Goal: Task Accomplishment & Management: Use online tool/utility

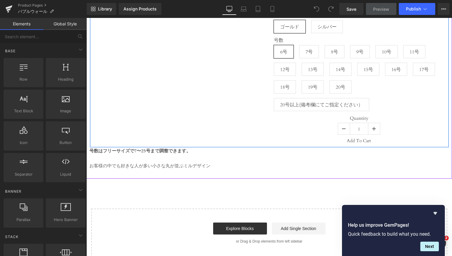
scroll to position [73, 0]
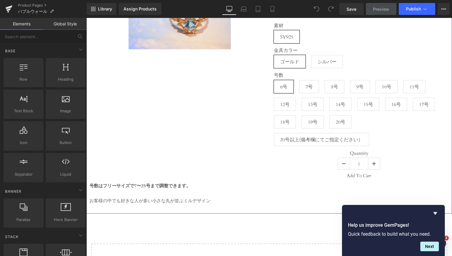
click at [209, 204] on div "Assign a product and use this template to present it on live store Sale Off (P)…" at bounding box center [268, 94] width 365 height 240
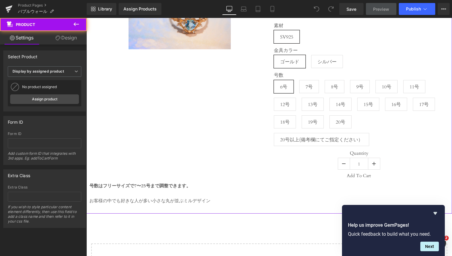
click at [86, 18] on div at bounding box center [86, 18] width 0 height 0
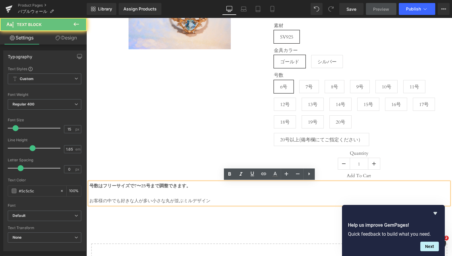
click at [212, 200] on p "お客様の中でも好きな人が多い小さな丸が並ぶミルデザイン" at bounding box center [268, 200] width 359 height 7
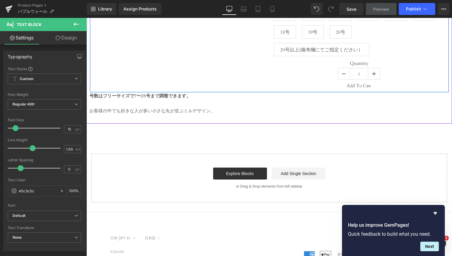
scroll to position [183, 0]
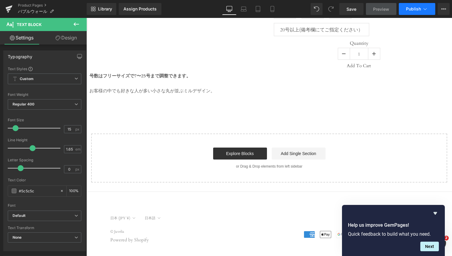
click at [413, 11] on span "Publish" at bounding box center [413, 9] width 15 height 5
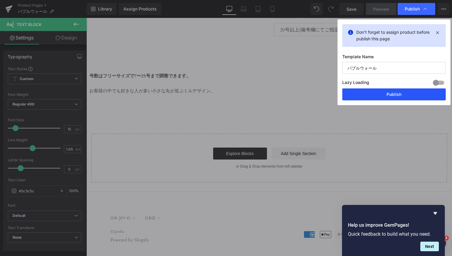
click at [399, 94] on button "Publish" at bounding box center [393, 94] width 103 height 12
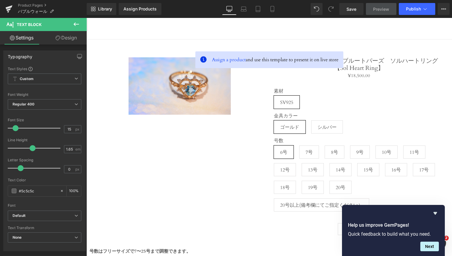
scroll to position [0, 0]
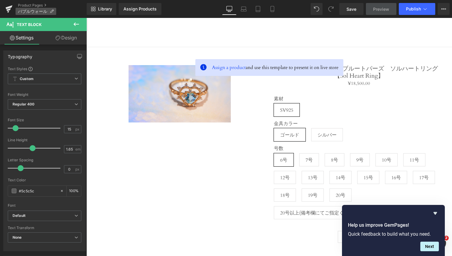
click at [36, 10] on span "バブルウォール" at bounding box center [32, 11] width 29 height 5
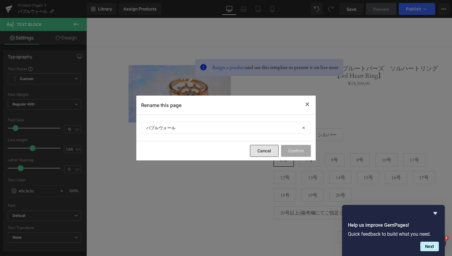
click at [276, 147] on button "Cancel" at bounding box center [264, 151] width 29 height 12
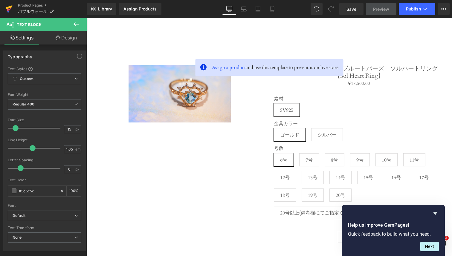
click at [12, 4] on icon at bounding box center [8, 8] width 7 height 15
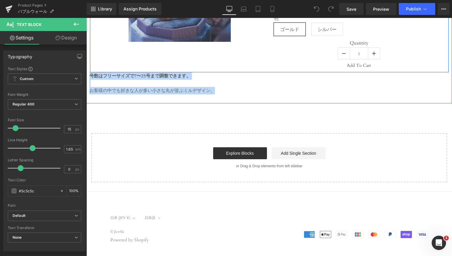
drag, startPoint x: 215, startPoint y: 91, endPoint x: 168, endPoint y: 69, distance: 51.5
click at [168, 69] on div "Sale Off (P) Image 【Garnet】ガーネット　バブルウォールリング【Bubble wall ring】 (P) Title ¥0 ¥17,…" at bounding box center [268, 35] width 359 height 119
copy div "号数はフリーサイズで7〜25号まで調整できます。 お客様の中でも好きな人が多い小さな丸が並ぶミルデザイン。"
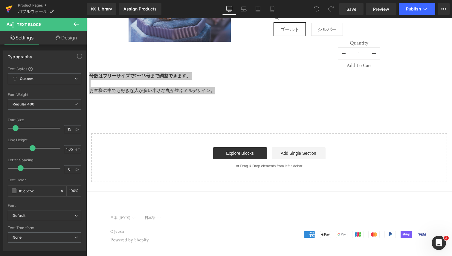
click at [5, 4] on icon at bounding box center [8, 8] width 7 height 15
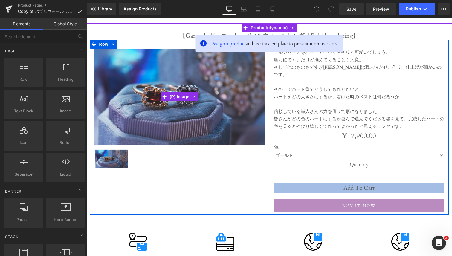
scroll to position [24, 0]
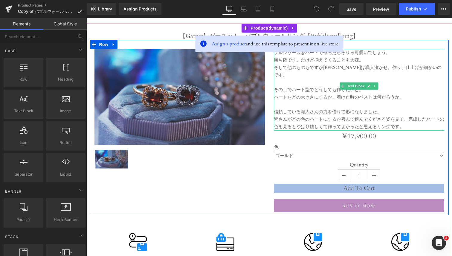
click at [295, 79] on div at bounding box center [359, 82] width 170 height 7
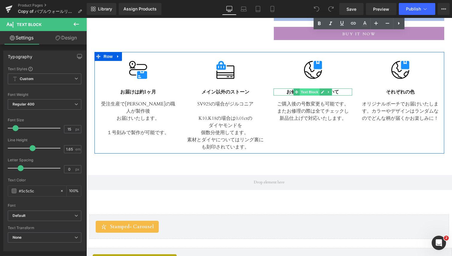
scroll to position [197, 0]
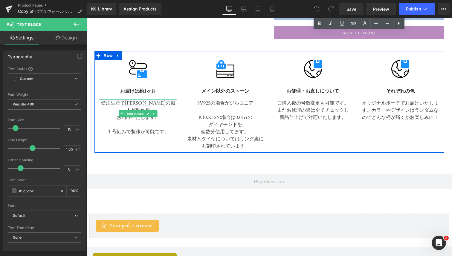
click at [166, 128] on p "１号刻みで製作が可能です。" at bounding box center [138, 131] width 79 height 7
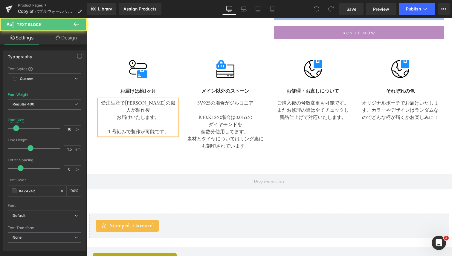
click at [167, 128] on p "１号刻みで製作が可能です。" at bounding box center [138, 131] width 79 height 7
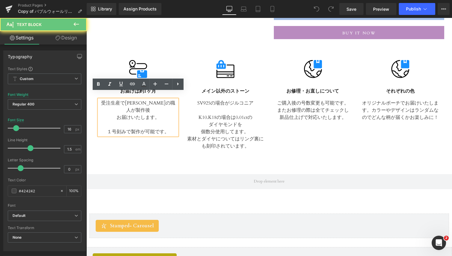
click at [167, 128] on p "１号刻みで製作が可能です。" at bounding box center [138, 131] width 79 height 7
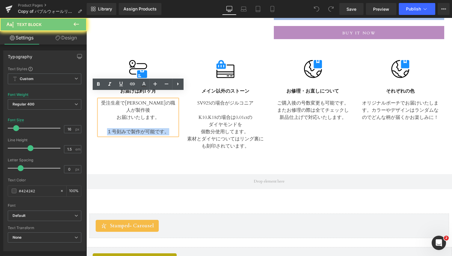
click at [167, 128] on p "１号刻みで製作が可能です。" at bounding box center [138, 131] width 79 height 7
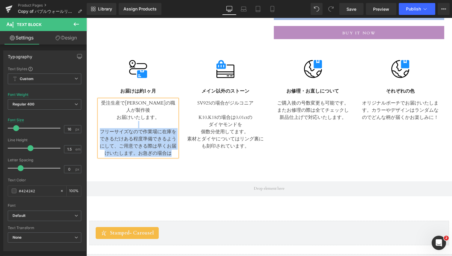
drag, startPoint x: 100, startPoint y: 113, endPoint x: 170, endPoint y: 141, distance: 75.1
click at [170, 141] on div "受注生産で山梨の職人が製作後 お届けいたします。 フリーサイズなので作業場に在庫をできるだけある程度準備できるようにして、ご用意できる際は早くお届けいたします…" at bounding box center [138, 127] width 79 height 57
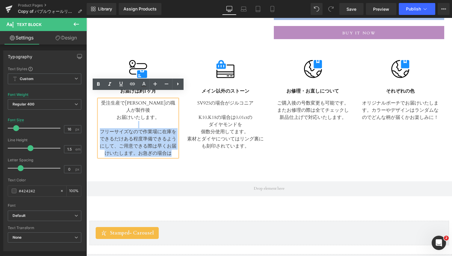
copy div "フリーサイズなので作業場に在庫をできるだけある程度準備できるようにして、ご用意できる際は早くお届けいたします。お急ぎの場合は"
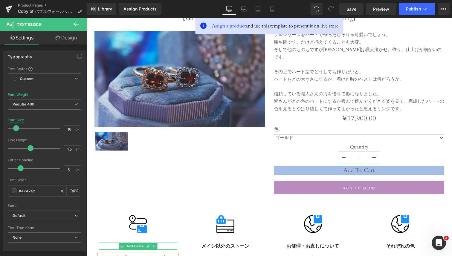
scroll to position [36, 0]
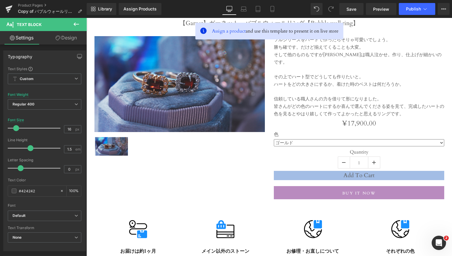
click at [85, 31] on link "Design" at bounding box center [66, 37] width 43 height 13
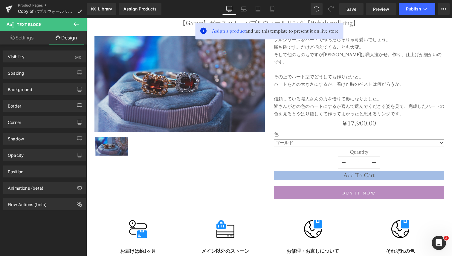
click at [80, 29] on button at bounding box center [76, 24] width 21 height 13
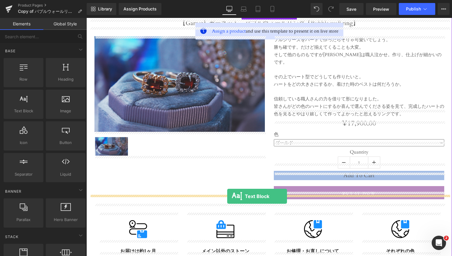
drag, startPoint x: 111, startPoint y: 121, endPoint x: 227, endPoint y: 196, distance: 138.3
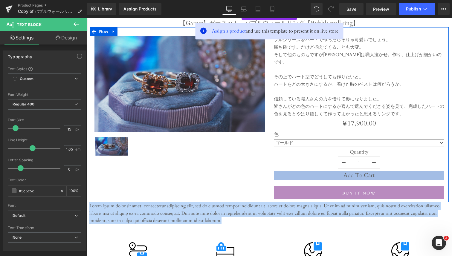
drag, startPoint x: 225, startPoint y: 212, endPoint x: 188, endPoint y: 187, distance: 45.1
click at [188, 187] on div "【Garnet】ガーネット　バブルウォールリング【Bubble wall ring】 (P) Title Sale Off (P) Image ‹" at bounding box center [268, 220] width 359 height 401
paste div
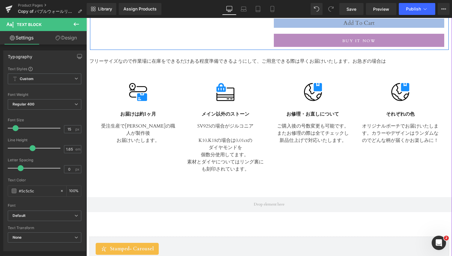
scroll to position [194, 0]
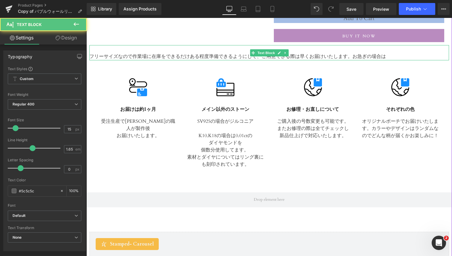
click at [349, 53] on span "フリーサイズなので作業場に在庫をできるだけある程度準備できるようにして、ご用意できる際は早くお届けいたします。お急ぎの場合は" at bounding box center [237, 56] width 296 height 7
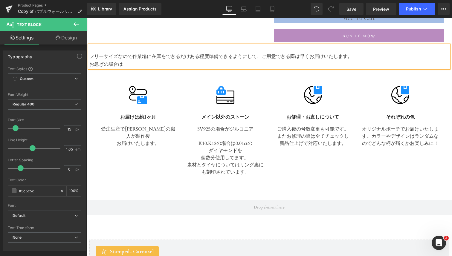
click at [262, 53] on span "フリーサイズなので作業場に在庫をできるだけある程度準備できるようにして、ご用意できる際は早くお届けいたします。" at bounding box center [220, 56] width 263 height 7
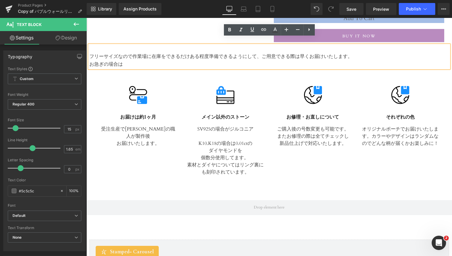
click at [148, 60] on p "お急ぎの場合は" at bounding box center [268, 64] width 359 height 8
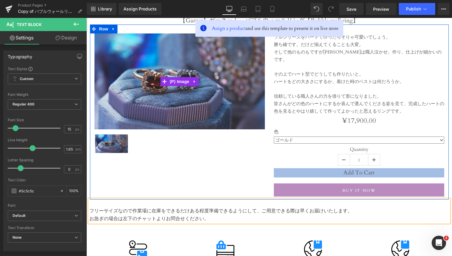
scroll to position [76, 0]
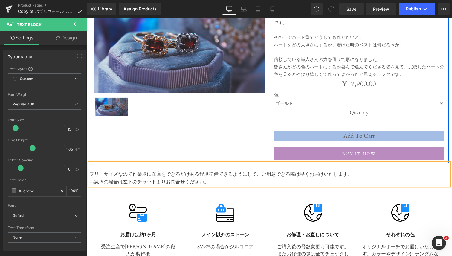
click at [299, 100] on select "ゴールド シルバー" at bounding box center [359, 103] width 170 height 7
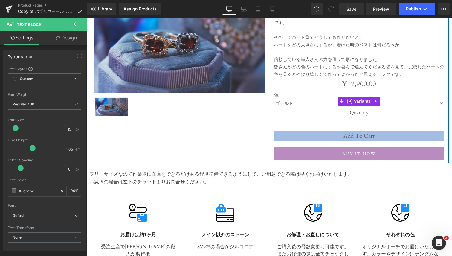
select select "シルバー"
click at [274, 100] on select "ゴールド シルバー" at bounding box center [359, 103] width 170 height 7
click at [301, 92] on label "色" at bounding box center [359, 95] width 170 height 7
click at [363, 97] on span "(P) Variants" at bounding box center [358, 101] width 27 height 9
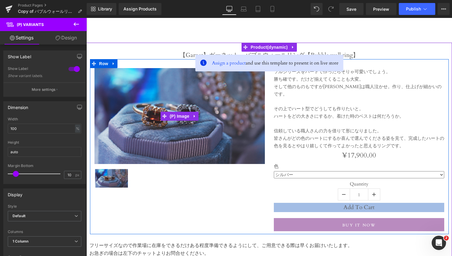
scroll to position [0, 0]
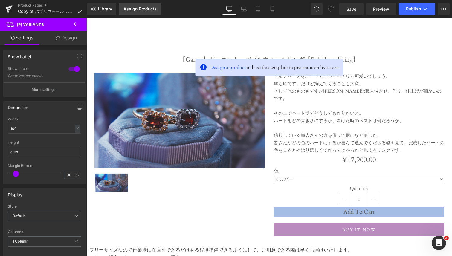
click at [134, 7] on div "Assign Products" at bounding box center [139, 9] width 33 height 5
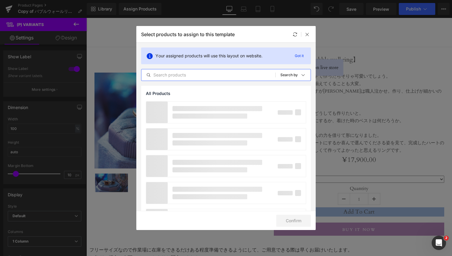
click at [177, 73] on input "text" at bounding box center [208, 74] width 134 height 7
click at [200, 71] on input "バブル" at bounding box center [208, 74] width 134 height 7
click at [199, 71] on input "バブル" at bounding box center [208, 74] width 134 height 7
click at [166, 72] on input "バブル" at bounding box center [208, 74] width 134 height 7
click at [166, 74] on input "バブル" at bounding box center [208, 74] width 134 height 7
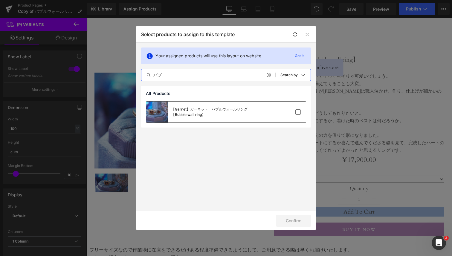
type input "バブ"
click at [184, 109] on div "【Garnet】ガーネット　バブルウォールリング【Bubble wall ring】" at bounding box center [216, 112] width 90 height 11
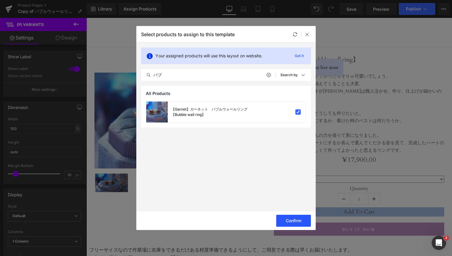
click at [293, 221] on button "Confirm" at bounding box center [293, 221] width 35 height 12
click at [298, 223] on button "Buy it now" at bounding box center [359, 229] width 170 height 13
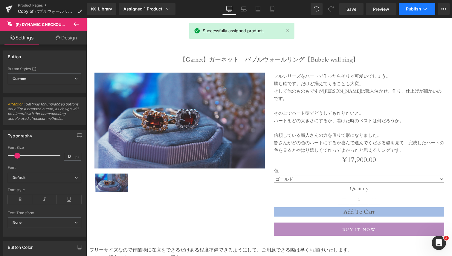
click at [407, 5] on button "Publish" at bounding box center [417, 9] width 36 height 12
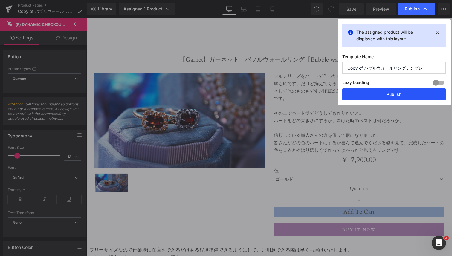
click at [359, 97] on button "Publish" at bounding box center [393, 94] width 103 height 12
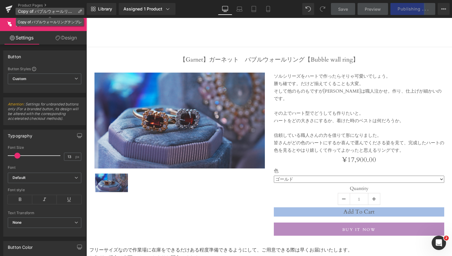
click at [49, 11] on span "Copy of バブルウォールリングテンプレ" at bounding box center [46, 11] width 57 height 5
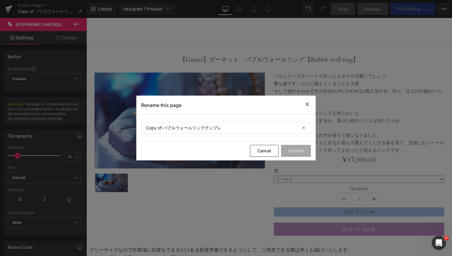
click at [307, 103] on icon at bounding box center [307, 104] width 7 height 7
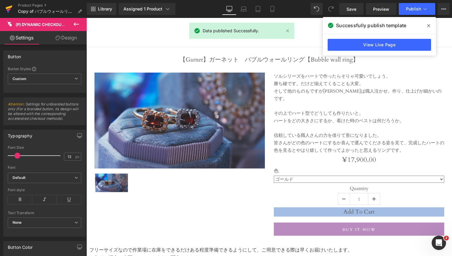
click at [9, 8] on icon at bounding box center [9, 7] width 7 height 4
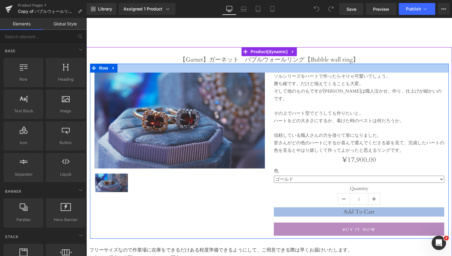
click at [277, 72] on div at bounding box center [269, 68] width 359 height 9
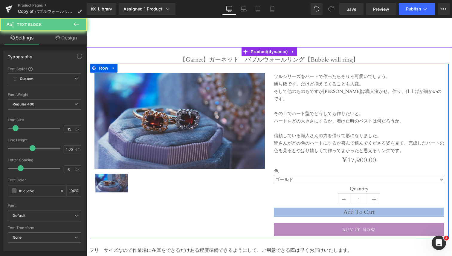
click at [275, 75] on div "ソルシリーズをハートで作ったらそりゃ可愛いでしょう。 勝ち確です。だけど揃えてくることも大変。 そして他のものもですが[PERSON_NAME]は職人泣かせ。…" at bounding box center [359, 113] width 170 height 81
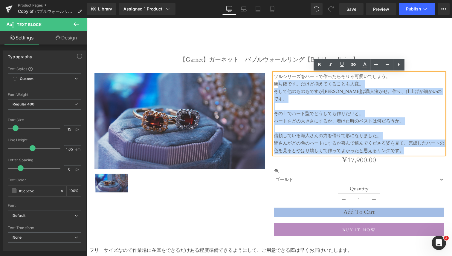
drag, startPoint x: 402, startPoint y: 143, endPoint x: 279, endPoint y: 82, distance: 136.9
click at [279, 82] on div "ソルシリーズをハートで作ったらそりゃ可愛いでしょう。 勝ち確です。だけど揃えてくることも大変。 そして他のものもですが[PERSON_NAME]は職人泣かせ。…" at bounding box center [359, 113] width 170 height 81
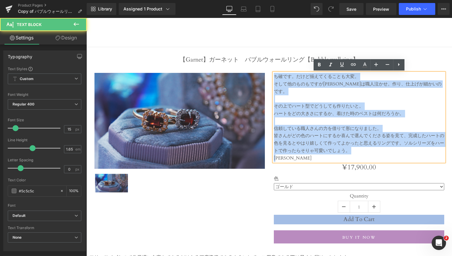
drag, startPoint x: 290, startPoint y: 153, endPoint x: 279, endPoint y: 64, distance: 89.9
click at [279, 64] on div "Sale Off (P) Image ‹ › (P) Image List ち確です。だけど揃えてくることも大変。 そして他のものもですが[PERSON_NA…" at bounding box center [269, 155] width 359 height 183
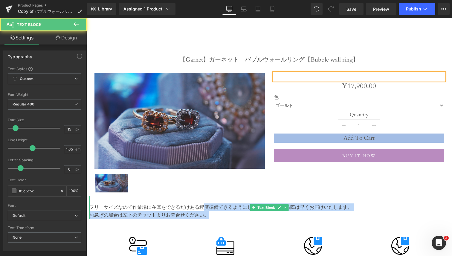
drag, startPoint x: 223, startPoint y: 215, endPoint x: 203, endPoint y: 208, distance: 20.6
click at [203, 208] on div "フリーサイズなので作業場に在庫をできるだけある程度準備できるようにして、ご用意できる際は早くお届けいたします。 お急ぎの場合は左下のチャットよりお問合せくださ…" at bounding box center [268, 207] width 359 height 23
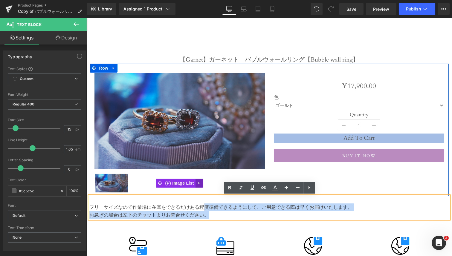
click at [195, 187] on link at bounding box center [199, 183] width 8 height 9
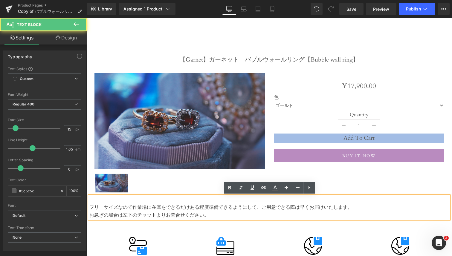
click at [184, 207] on span "フリーサイズなので作業場に在庫をできるだけある程度準備できるようにして、ご用意できる際は早くお届けいたします。" at bounding box center [220, 207] width 263 height 7
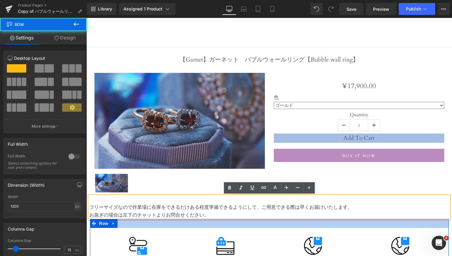
click at [204, 223] on div at bounding box center [269, 223] width 359 height 9
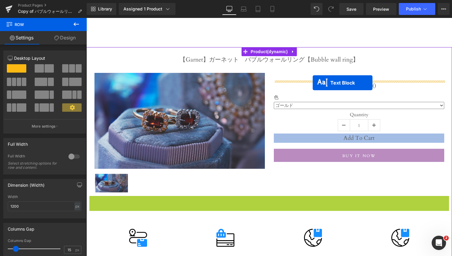
drag, startPoint x: 254, startPoint y: 206, endPoint x: 311, endPoint y: 82, distance: 136.5
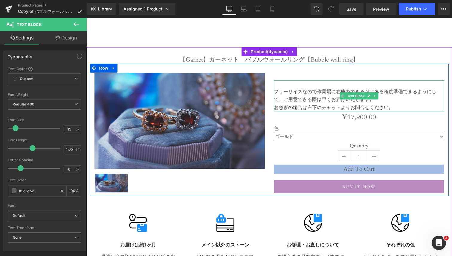
click at [276, 90] on span "フリーサイズなので作業場に在庫をできるだけある程度準備できるようにして、ご用意できる際は早くお届けいたします。" at bounding box center [355, 95] width 163 height 14
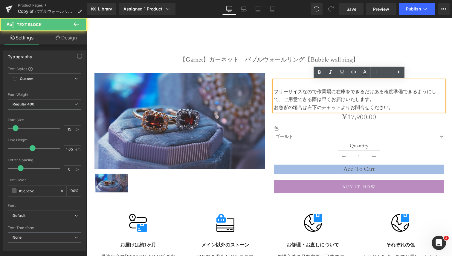
click at [274, 90] on span "フリーサイズなので作業場に在庫をできるだけある程度準備できるようにして、ご用意できる際は早くお届けいたします。" at bounding box center [355, 95] width 163 height 14
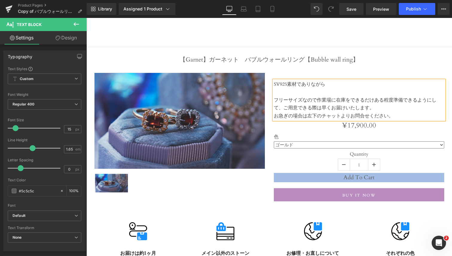
click at [327, 88] on p "SV925素材でありながら" at bounding box center [359, 84] width 170 height 8
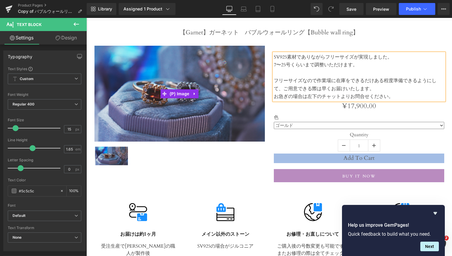
scroll to position [28, 0]
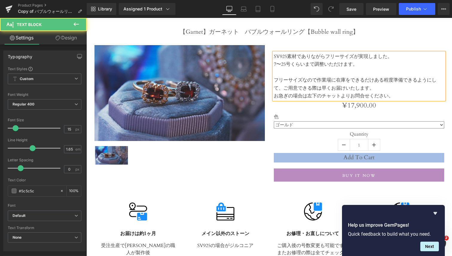
click at [391, 95] on span "お急ぎの場合は左下のチャットよりお問合せください。" at bounding box center [334, 96] width 120 height 7
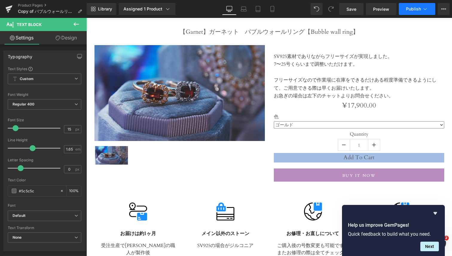
click at [419, 14] on button "Publish" at bounding box center [417, 9] width 36 height 12
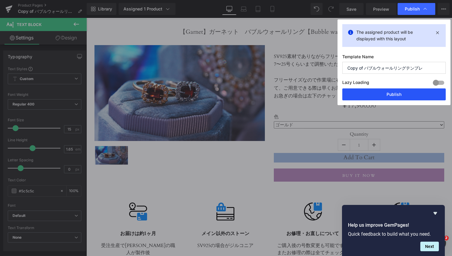
click at [383, 94] on button "Publish" at bounding box center [393, 94] width 103 height 12
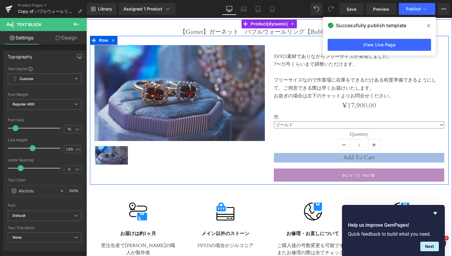
click at [271, 57] on div "Text Block SV925素材でありながらフリーサイズが実現しました。 7〜25号くらいまで調整いただけます。 フリーサイズなので作業場に在庫をできるだ…" at bounding box center [358, 113] width 179 height 137
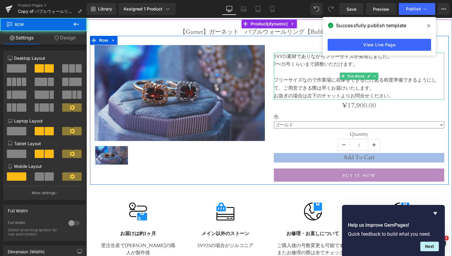
click at [275, 57] on span "SV925素材でありながらフリーサイズが実現しました。" at bounding box center [333, 56] width 118 height 7
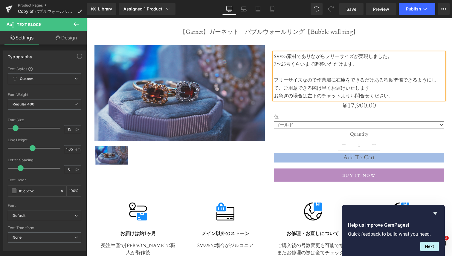
click at [274, 57] on span "S" at bounding box center [275, 56] width 2 height 7
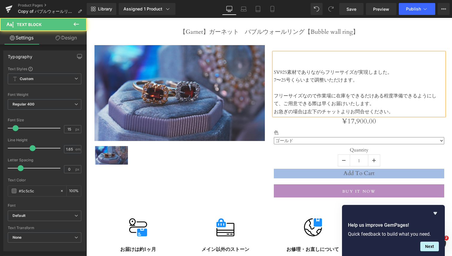
click at [275, 54] on p at bounding box center [359, 57] width 170 height 8
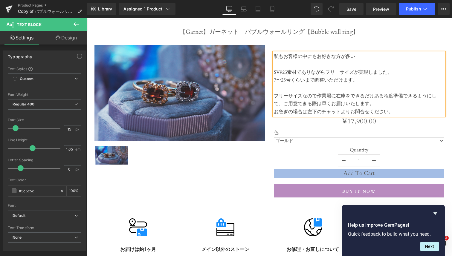
click at [283, 55] on span "私もお客様の中にもお好きな方が多い" at bounding box center [314, 56] width 81 height 7
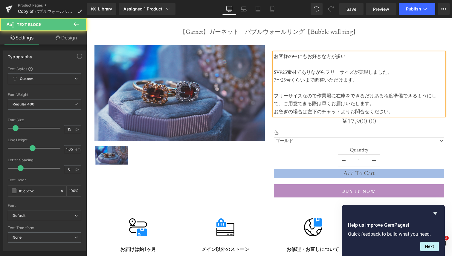
click at [350, 56] on p "お客様の中にもお好きな方が多い" at bounding box center [359, 57] width 170 height 8
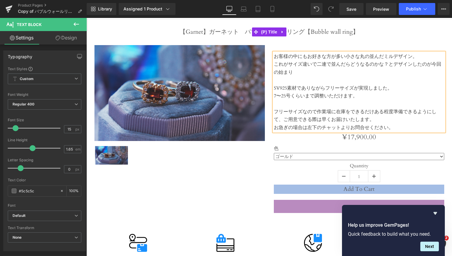
click at [286, 30] on link "【Garnet】ガーネット　バブルウォールリング【Bubble wall ring】" at bounding box center [269, 31] width 179 height 7
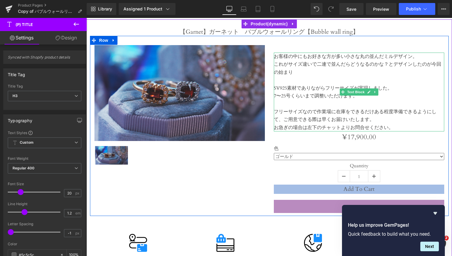
click at [318, 74] on p "これがサイズ違いで二連で並んだらどうなるのかな？とデザインしたのが今回の始まり" at bounding box center [359, 68] width 170 height 16
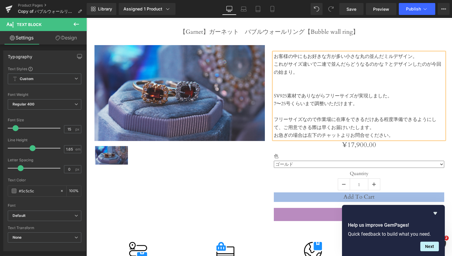
click at [300, 73] on p "これがサイズ違いで二連で並んだらどうなるのかな？とデザインしたのが今回の始まり。" at bounding box center [359, 68] width 170 height 16
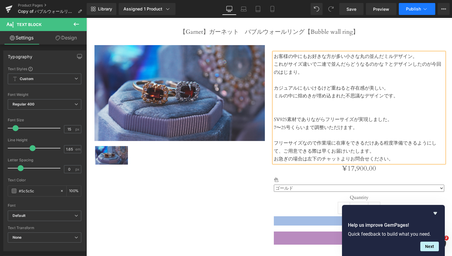
click at [405, 7] on button "Publish" at bounding box center [417, 9] width 36 height 12
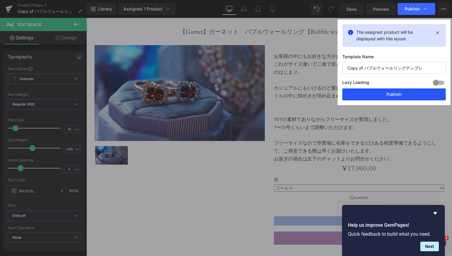
click at [390, 91] on button "Publish" at bounding box center [393, 94] width 103 height 12
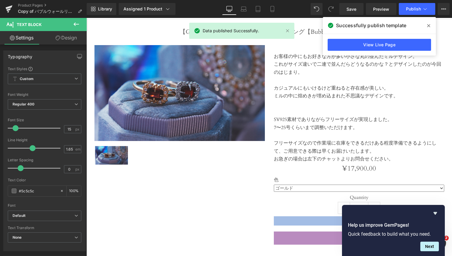
click at [429, 24] on icon at bounding box center [428, 25] width 3 height 5
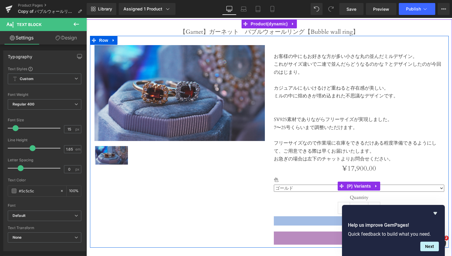
click at [312, 181] on label "色" at bounding box center [359, 180] width 170 height 7
click at [310, 185] on select "ゴールド シルバー" at bounding box center [359, 188] width 170 height 7
click at [352, 186] on span "(P) Variants" at bounding box center [358, 186] width 27 height 9
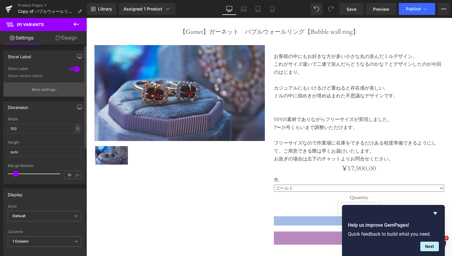
click at [43, 88] on p "More settings" at bounding box center [44, 89] width 24 height 5
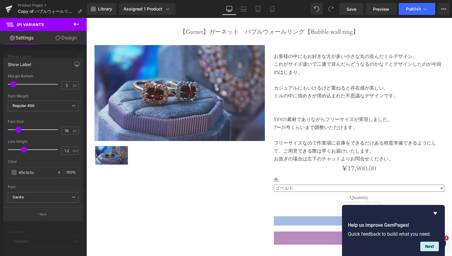
click at [58, 41] on link "Design" at bounding box center [66, 37] width 43 height 13
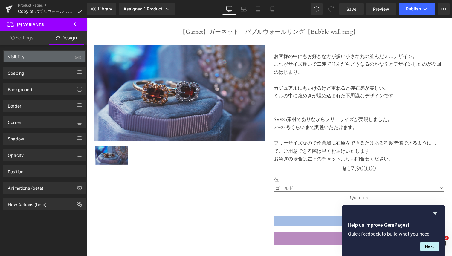
click at [24, 58] on div "Visibility" at bounding box center [16, 55] width 17 height 8
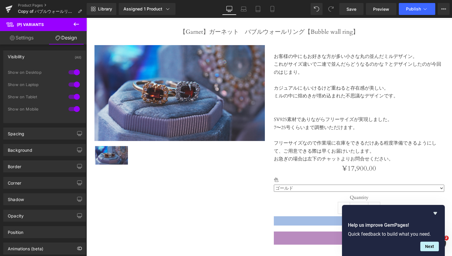
click at [23, 39] on link "Settings" at bounding box center [21, 37] width 43 height 13
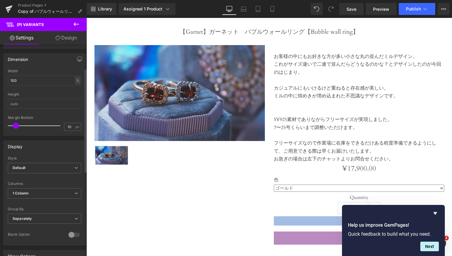
scroll to position [50, 0]
click at [41, 164] on span "Default" at bounding box center [44, 165] width 73 height 10
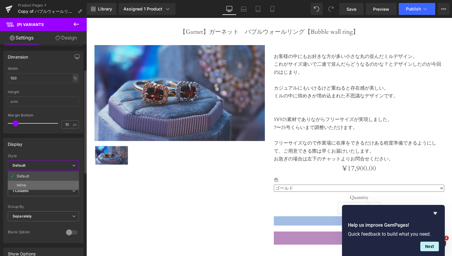
click at [38, 183] on li "Inline" at bounding box center [43, 185] width 71 height 9
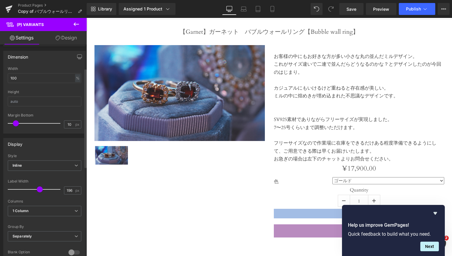
click at [38, 183] on div at bounding box center [36, 189] width 50 height 12
type input "77"
click at [16, 189] on div at bounding box center [36, 189] width 50 height 12
click at [28, 169] on span "Inline" at bounding box center [44, 165] width 73 height 10
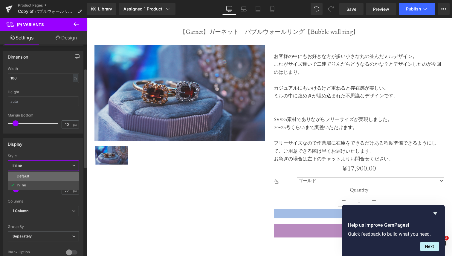
click at [29, 178] on li "Default" at bounding box center [43, 176] width 71 height 9
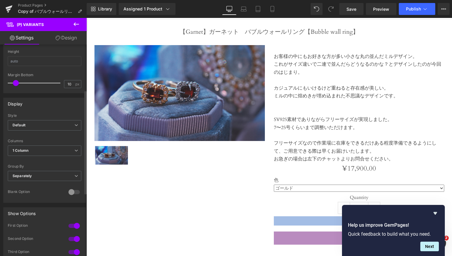
scroll to position [93, 0]
click at [74, 189] on div at bounding box center [74, 191] width 14 height 10
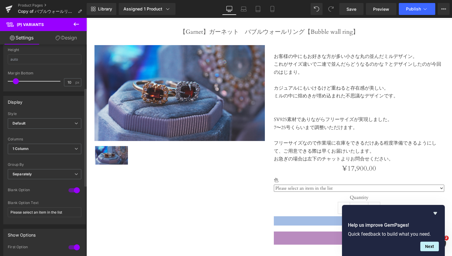
click at [74, 189] on div at bounding box center [74, 191] width 14 height 10
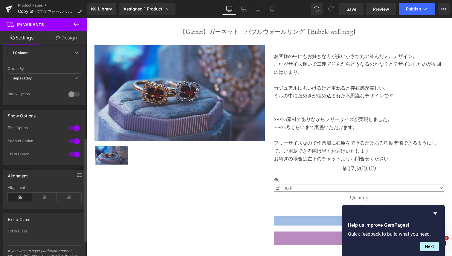
scroll to position [221, 0]
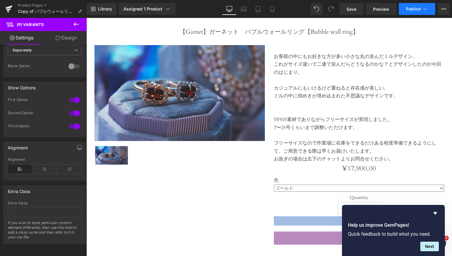
click at [413, 9] on span "Publish" at bounding box center [413, 9] width 15 height 5
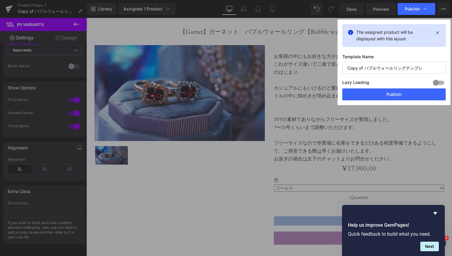
click at [366, 67] on input "Copy of バブルウォールリングテンプレ" at bounding box center [393, 68] width 103 height 12
drag, startPoint x: 363, startPoint y: 67, endPoint x: 322, endPoint y: 72, distance: 41.5
click at [322, 73] on div "Publish The assigned product will be displayed with this layout Template Name C…" at bounding box center [226, 128] width 452 height 256
click at [348, 74] on div "Template Name Copy of バブルウォールリングテンプレ Lazy Loading Build Upgrade plan to unlock …" at bounding box center [393, 71] width 103 height 34
drag, startPoint x: 365, startPoint y: 67, endPoint x: 323, endPoint y: 67, distance: 42.1
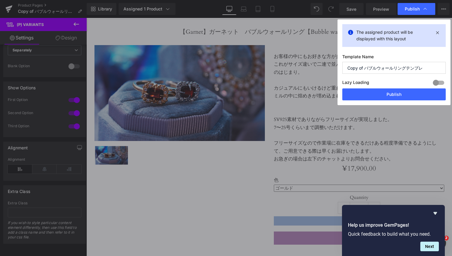
click at [323, 67] on div "Publish The assigned product will be displayed with this layout Template Name C…" at bounding box center [226, 128] width 452 height 256
type input "バブルウォールリングテンプレ"
click at [359, 98] on button "Publish" at bounding box center [393, 94] width 103 height 12
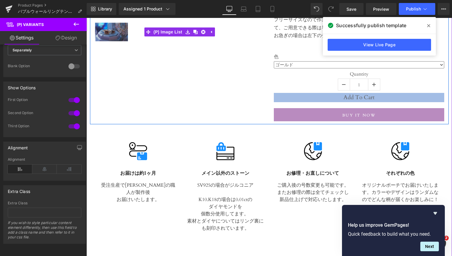
scroll to position [219, 0]
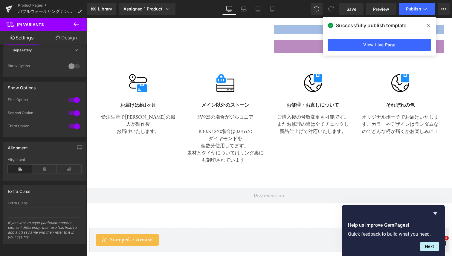
click at [307, 130] on p "新品仕上げで対応いたします。" at bounding box center [313, 131] width 79 height 7
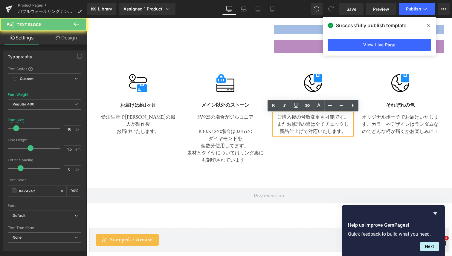
click at [339, 125] on p "またお修理の際は全てチェックし" at bounding box center [313, 124] width 79 height 7
click at [347, 116] on p "ご購入後の号数変更も可能です。" at bounding box center [313, 117] width 79 height 7
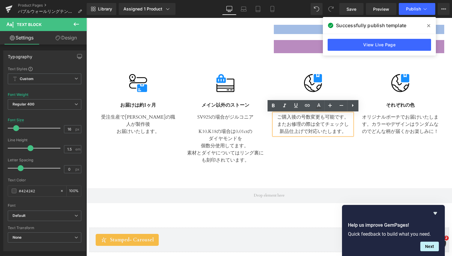
drag, startPoint x: 348, startPoint y: 117, endPoint x: 271, endPoint y: 122, distance: 77.3
click at [270, 123] on div "Image お修理・お直しについて Text Block ご購入後の号数変更も可能です。 またお修理の際は全てチェックし 新品仕上げで対応いたします。 Tex…" at bounding box center [313, 104] width 88 height 61
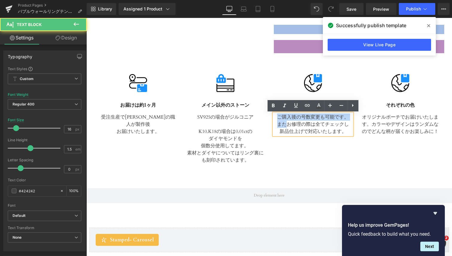
drag, startPoint x: 286, startPoint y: 122, endPoint x: 275, endPoint y: 114, distance: 13.5
click at [275, 114] on div "ご購入後の号数変更も可能です。 またお修理の際は全てチェックし 新品仕上げで対応いたします。" at bounding box center [313, 125] width 79 height 22
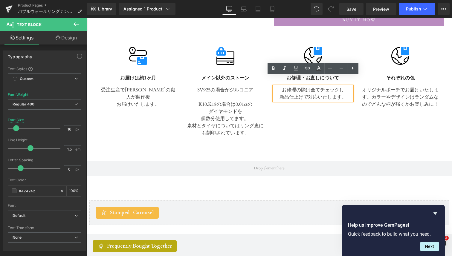
scroll to position [273, 0]
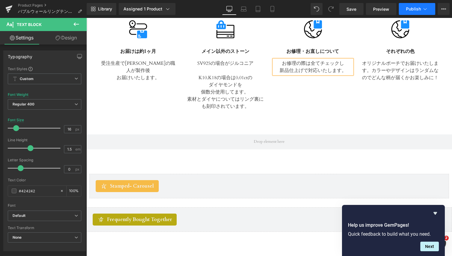
click at [411, 11] on button "Publish" at bounding box center [417, 9] width 36 height 12
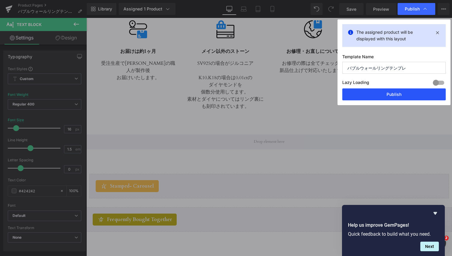
click at [382, 94] on button "Publish" at bounding box center [393, 94] width 103 height 12
